Goal: Task Accomplishment & Management: Manage account settings

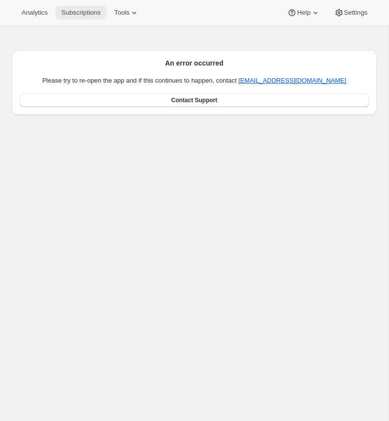
click at [87, 13] on span "Subscriptions" at bounding box center [80, 13] width 39 height 8
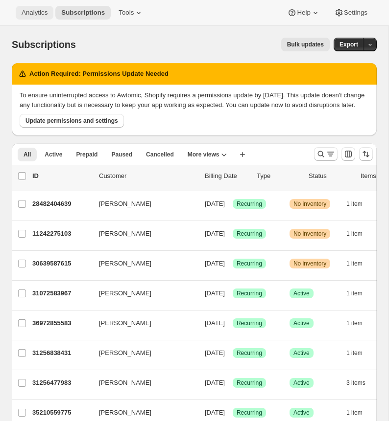
click at [23, 14] on span "Analytics" at bounding box center [35, 13] width 26 height 8
